Goal: Information Seeking & Learning: Learn about a topic

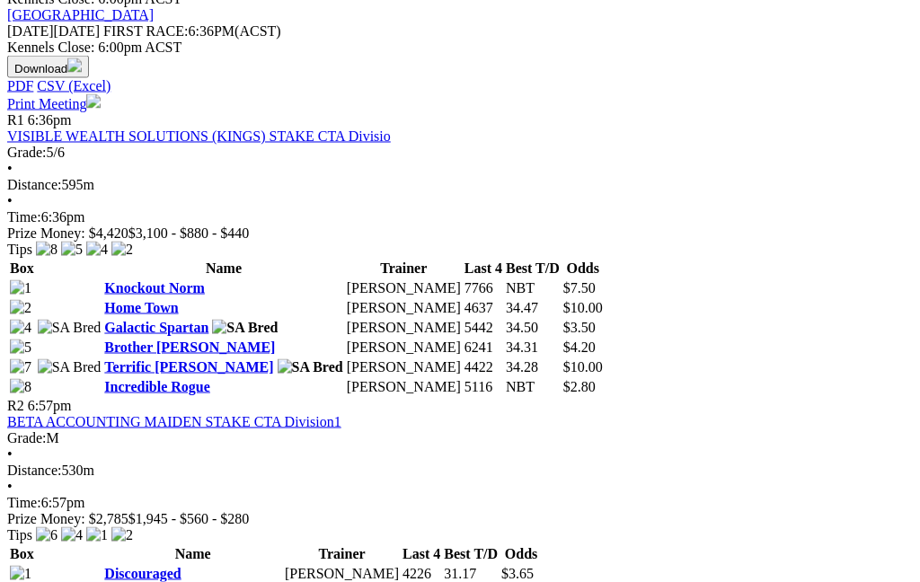
scroll to position [842, 0]
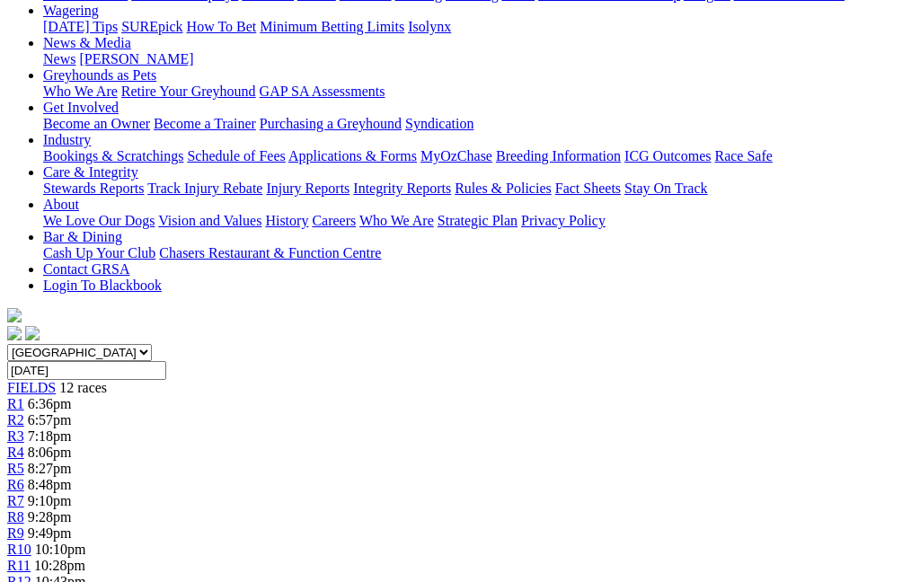
scroll to position [216, 0]
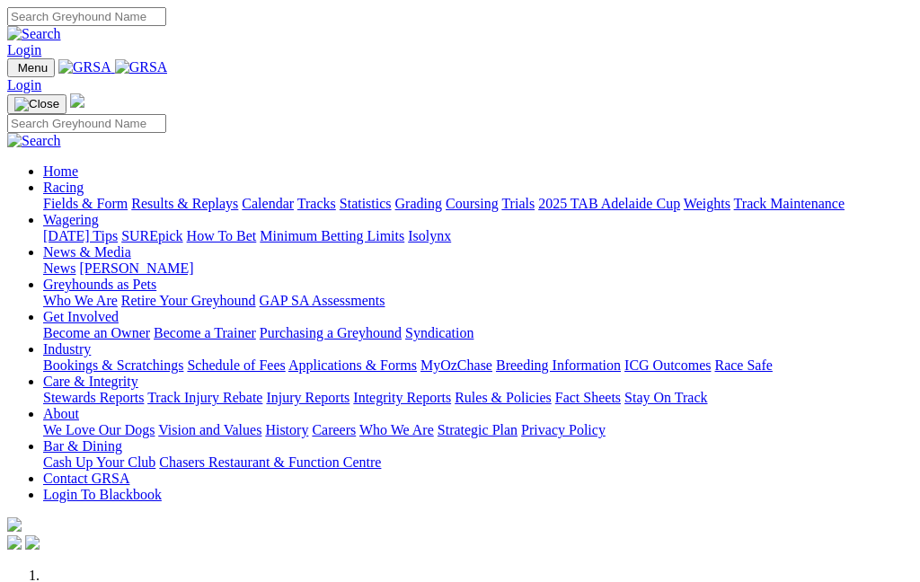
scroll to position [662, 0]
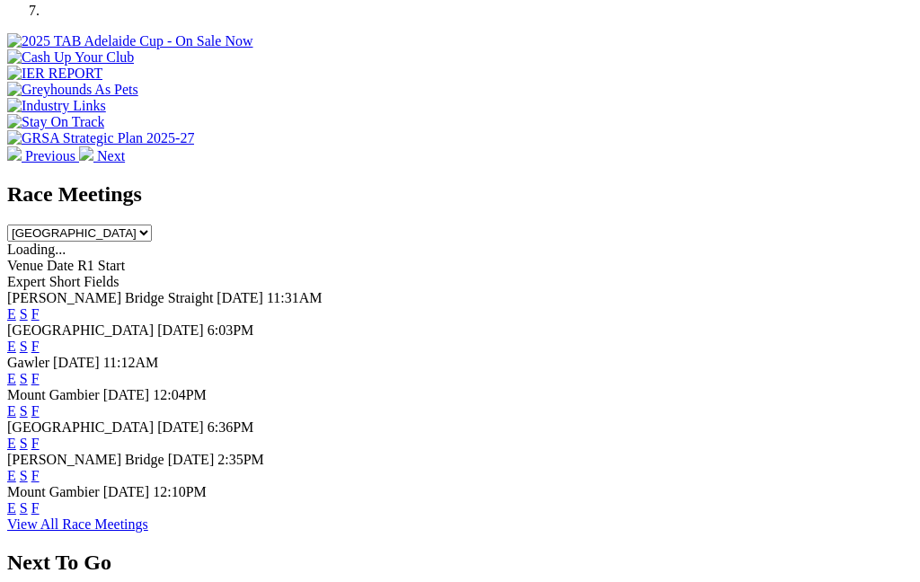
click at [40, 371] on link "F" at bounding box center [35, 378] width 8 height 15
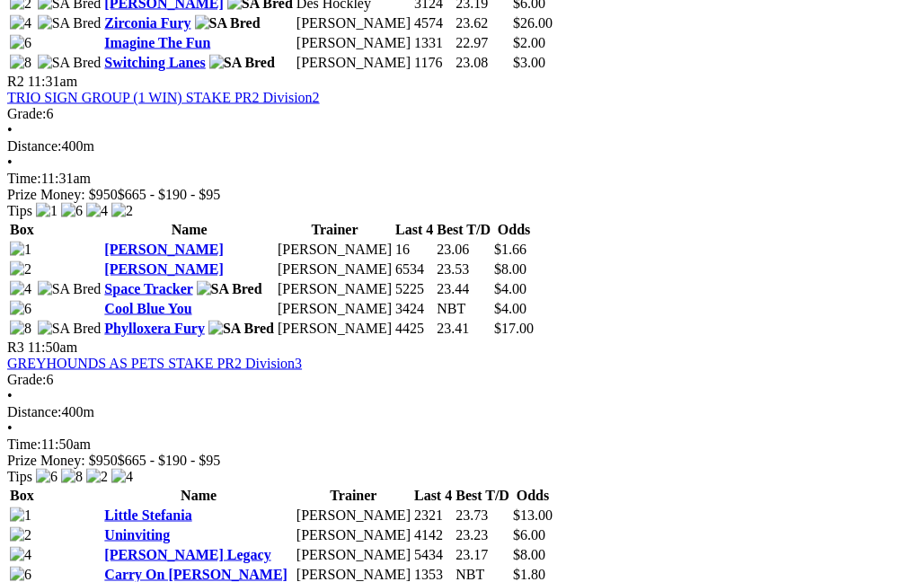
scroll to position [1052, 0]
